Goal: Task Accomplishment & Management: Use online tool/utility

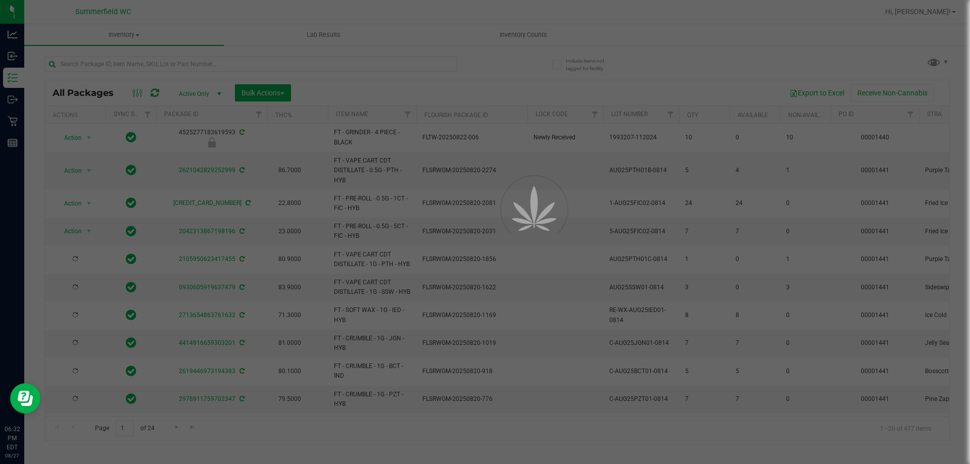
click at [146, 72] on div at bounding box center [485, 232] width 970 height 464
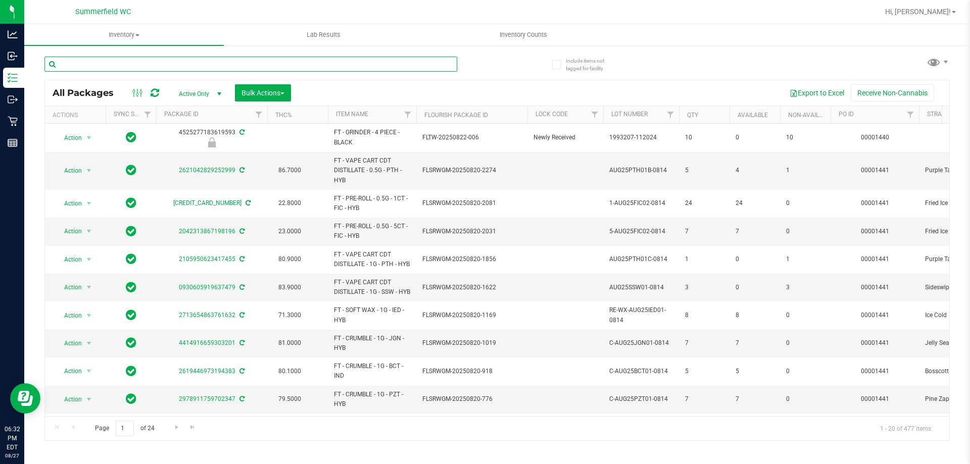
click at [143, 63] on input "text" at bounding box center [250, 64] width 413 height 15
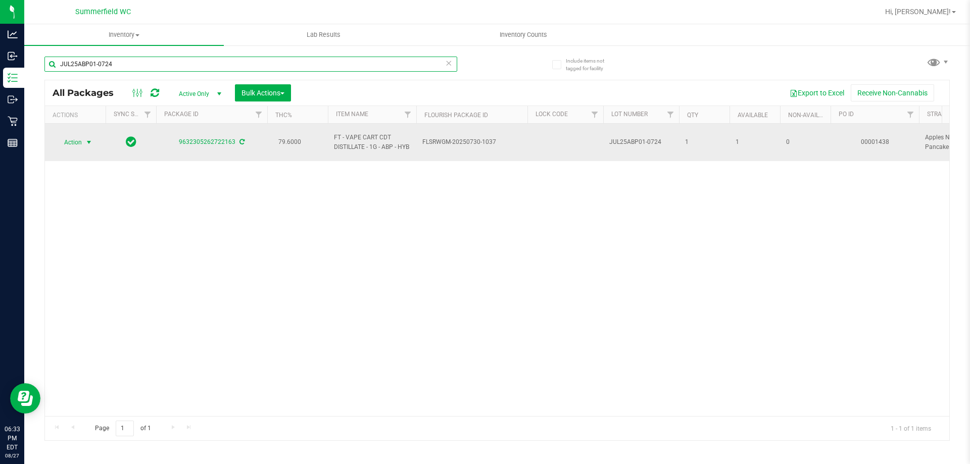
type input "JUL25ABP01-0724"
click at [77, 143] on span "Action" at bounding box center [68, 142] width 27 height 14
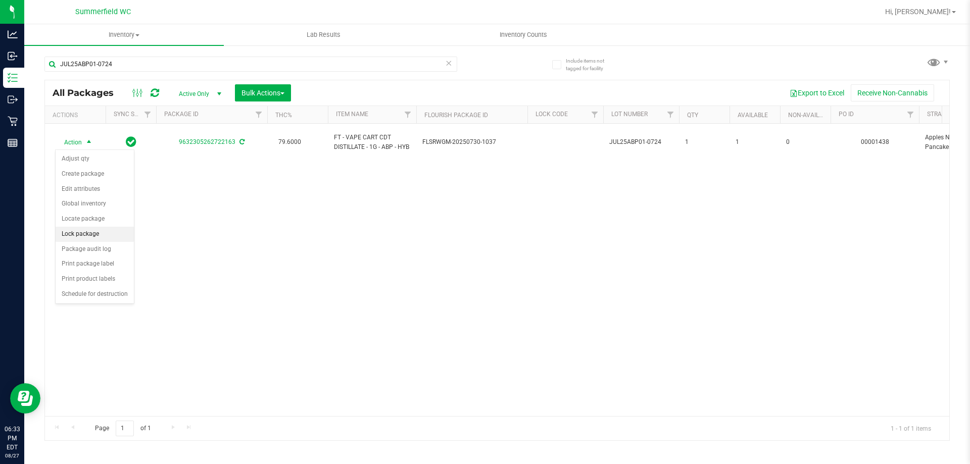
click at [85, 231] on li "Lock package" at bounding box center [95, 234] width 78 height 15
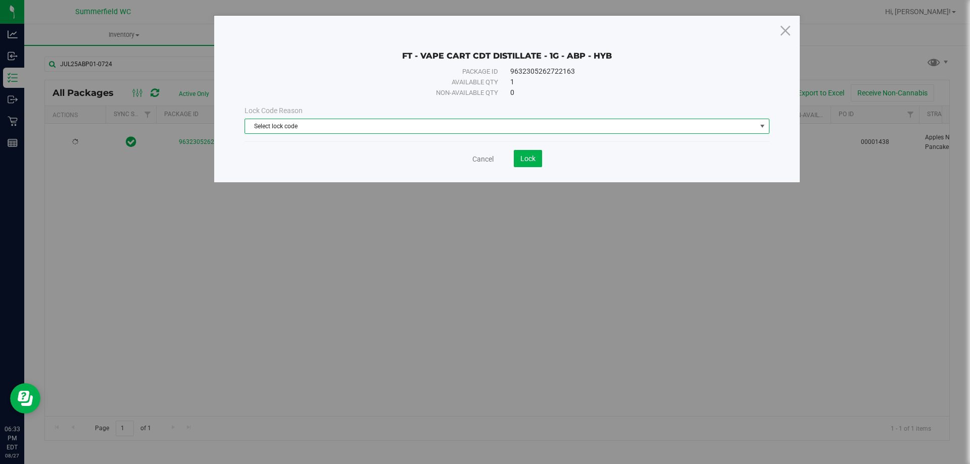
click at [438, 125] on span "Select lock code" at bounding box center [500, 126] width 511 height 14
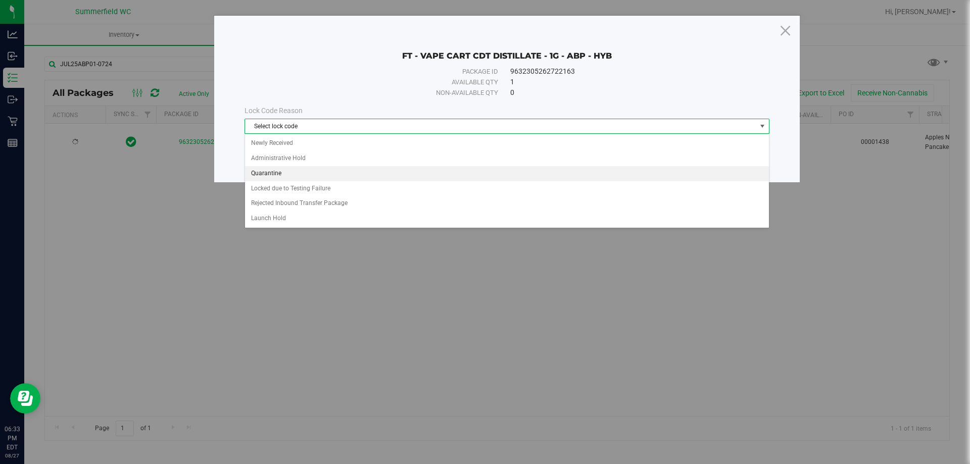
click at [381, 173] on li "Quarantine" at bounding box center [507, 173] width 524 height 15
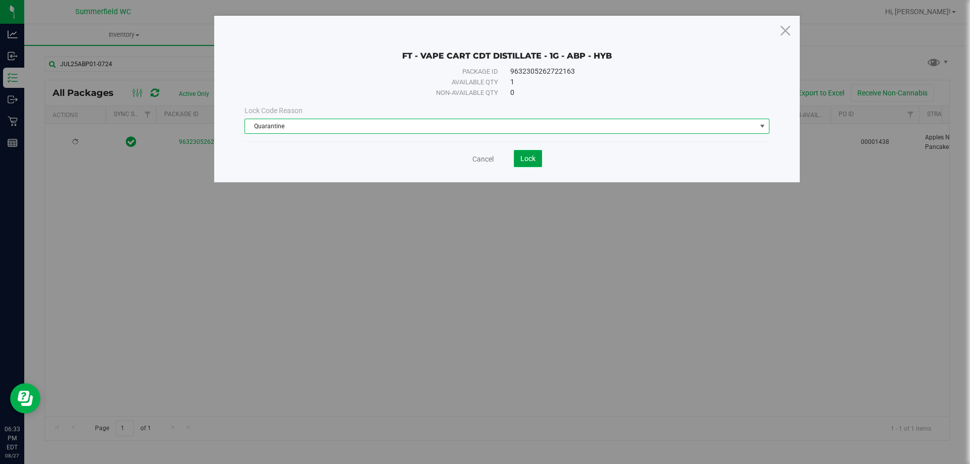
click at [531, 159] on span "Lock" at bounding box center [528, 159] width 15 height 8
